Goal: Task Accomplishment & Management: Manage account settings

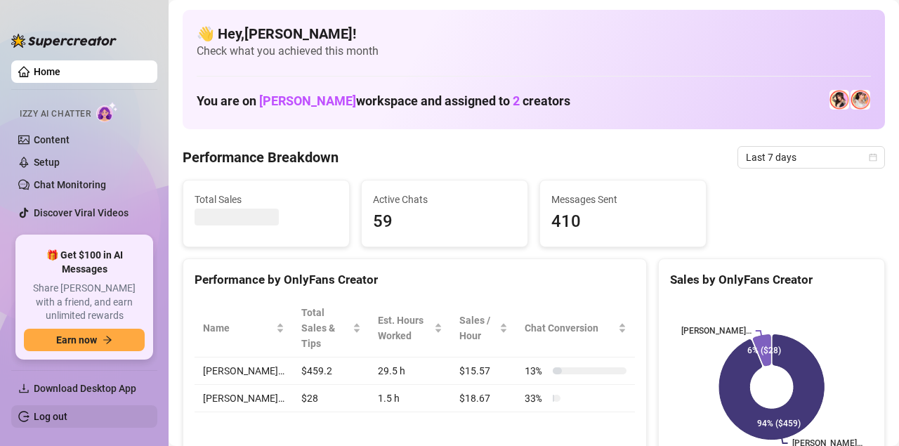
click at [37, 411] on link "Log out" at bounding box center [51, 416] width 34 height 11
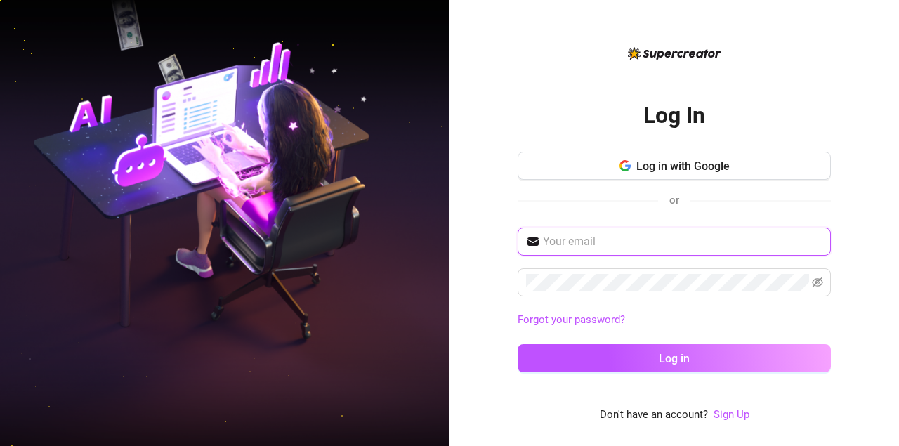
click at [605, 245] on input "text" at bounding box center [682, 241] width 279 height 17
type input "[EMAIL_ADDRESS][DOMAIN_NAME]"
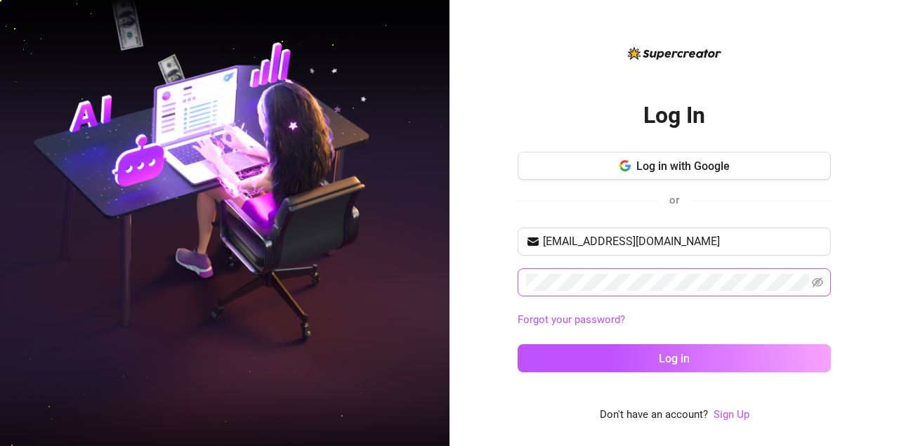
click at [588, 286] on span at bounding box center [674, 282] width 313 height 28
click at [819, 277] on icon "eye-invisible" at bounding box center [817, 282] width 11 height 11
click at [819, 277] on icon "eye" at bounding box center [817, 282] width 11 height 11
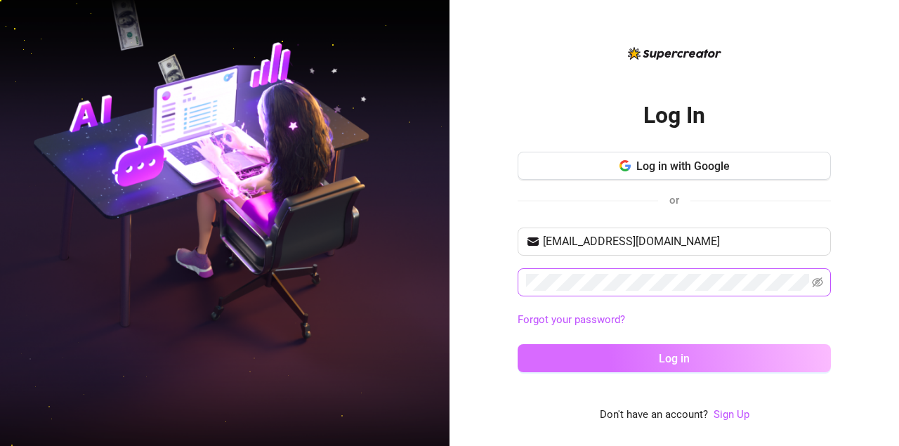
click at [702, 362] on button "Log in" at bounding box center [674, 358] width 313 height 28
